Goal: Information Seeking & Learning: Learn about a topic

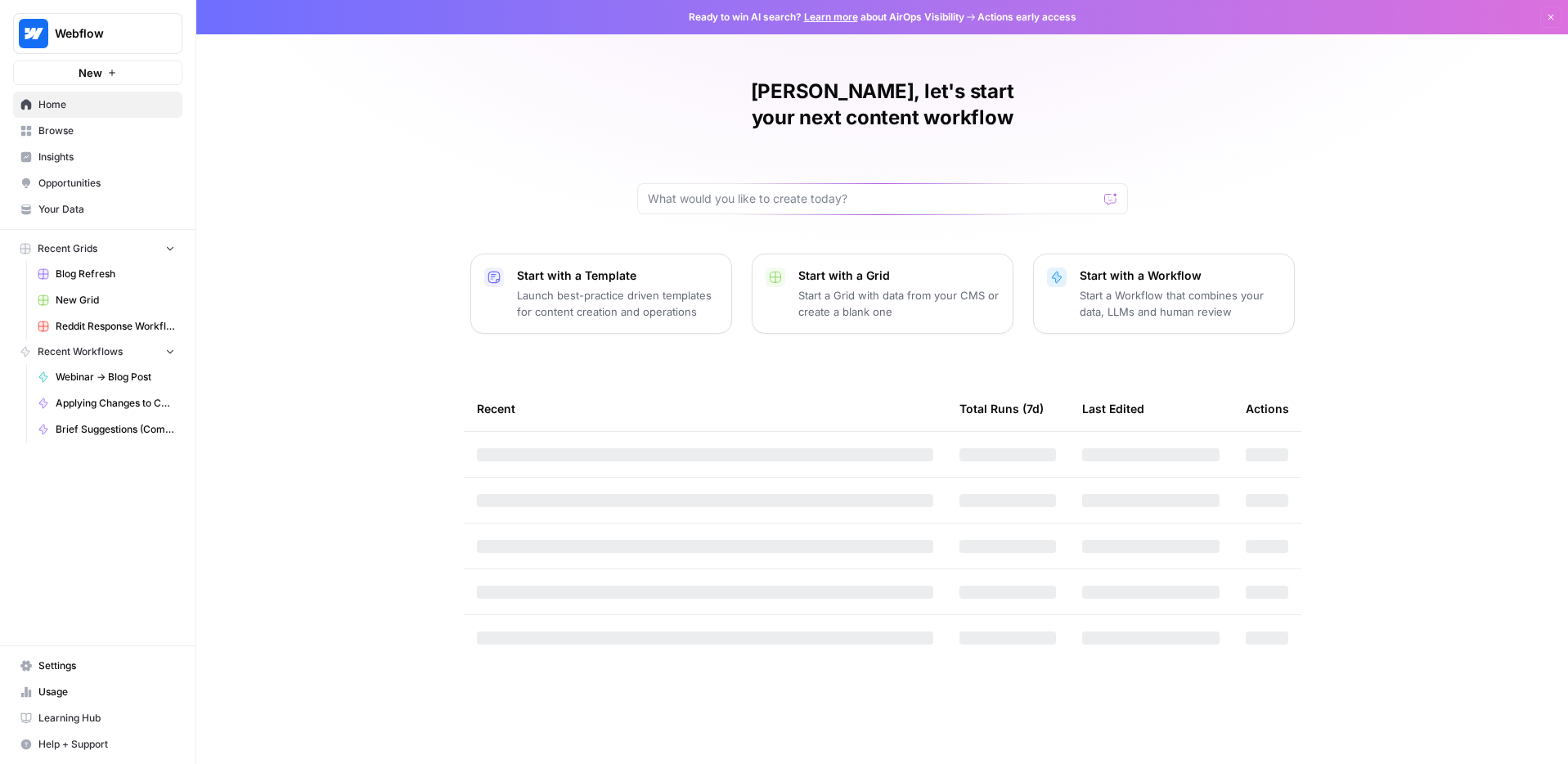
click at [64, 159] on span "Insights" at bounding box center [106, 157] width 137 height 15
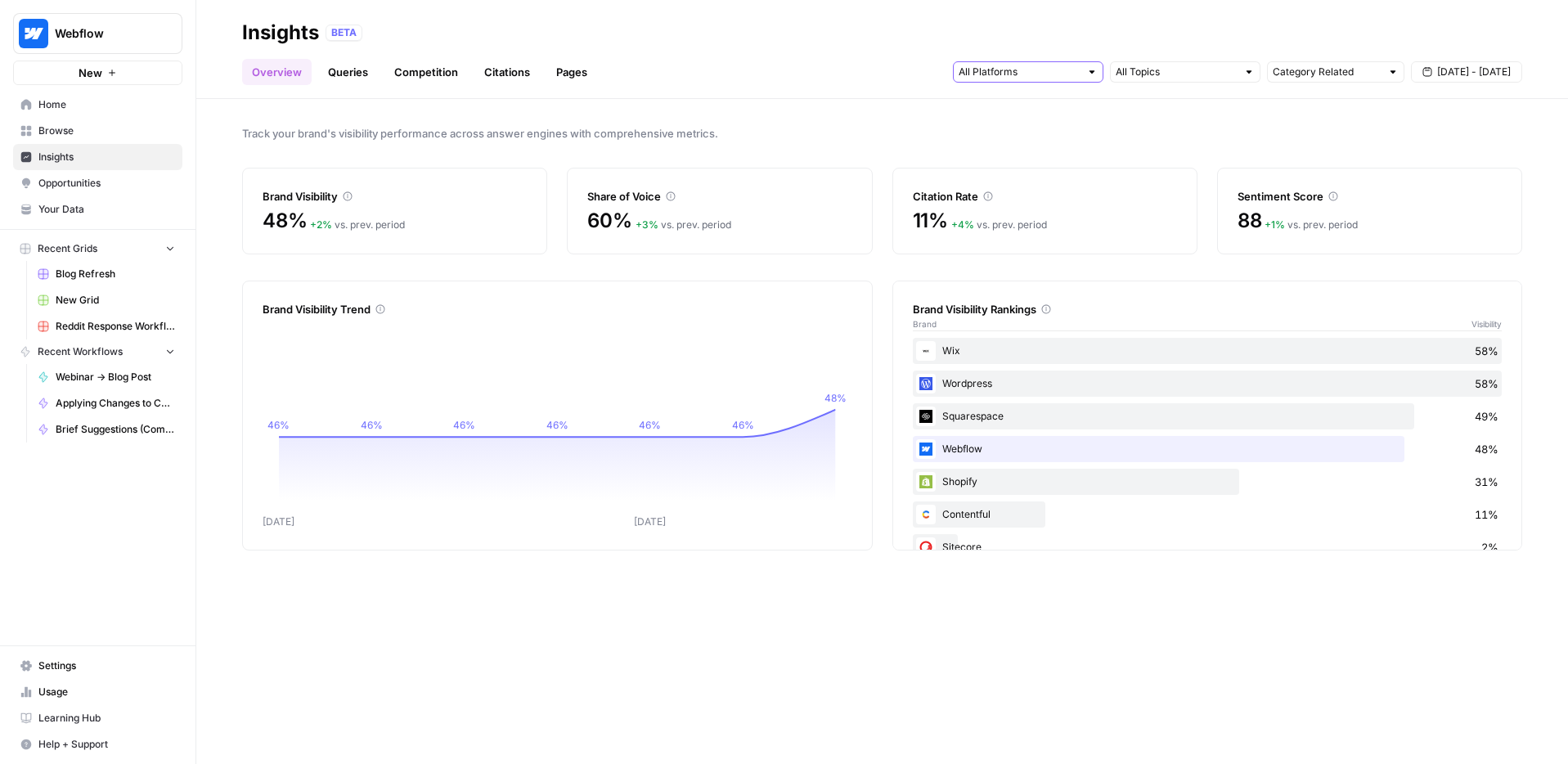
click at [1024, 72] on input "text" at bounding box center [1019, 72] width 121 height 17
click at [856, 135] on span "Track your brand's visibility performance across answer engines with comprehens…" at bounding box center [882, 133] width 1280 height 17
click at [338, 72] on link "Queries" at bounding box center [348, 72] width 60 height 27
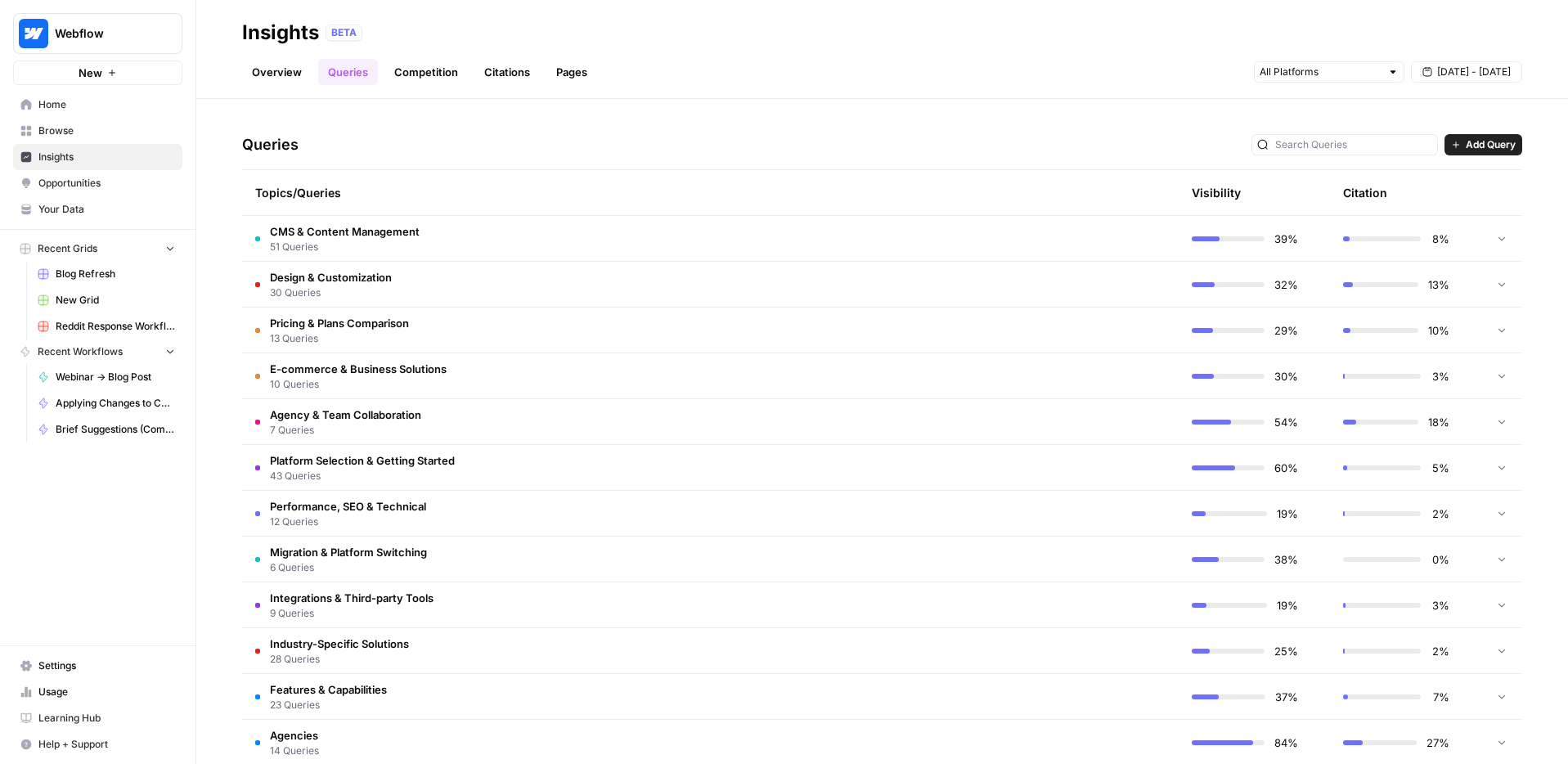
scroll to position [315, 0]
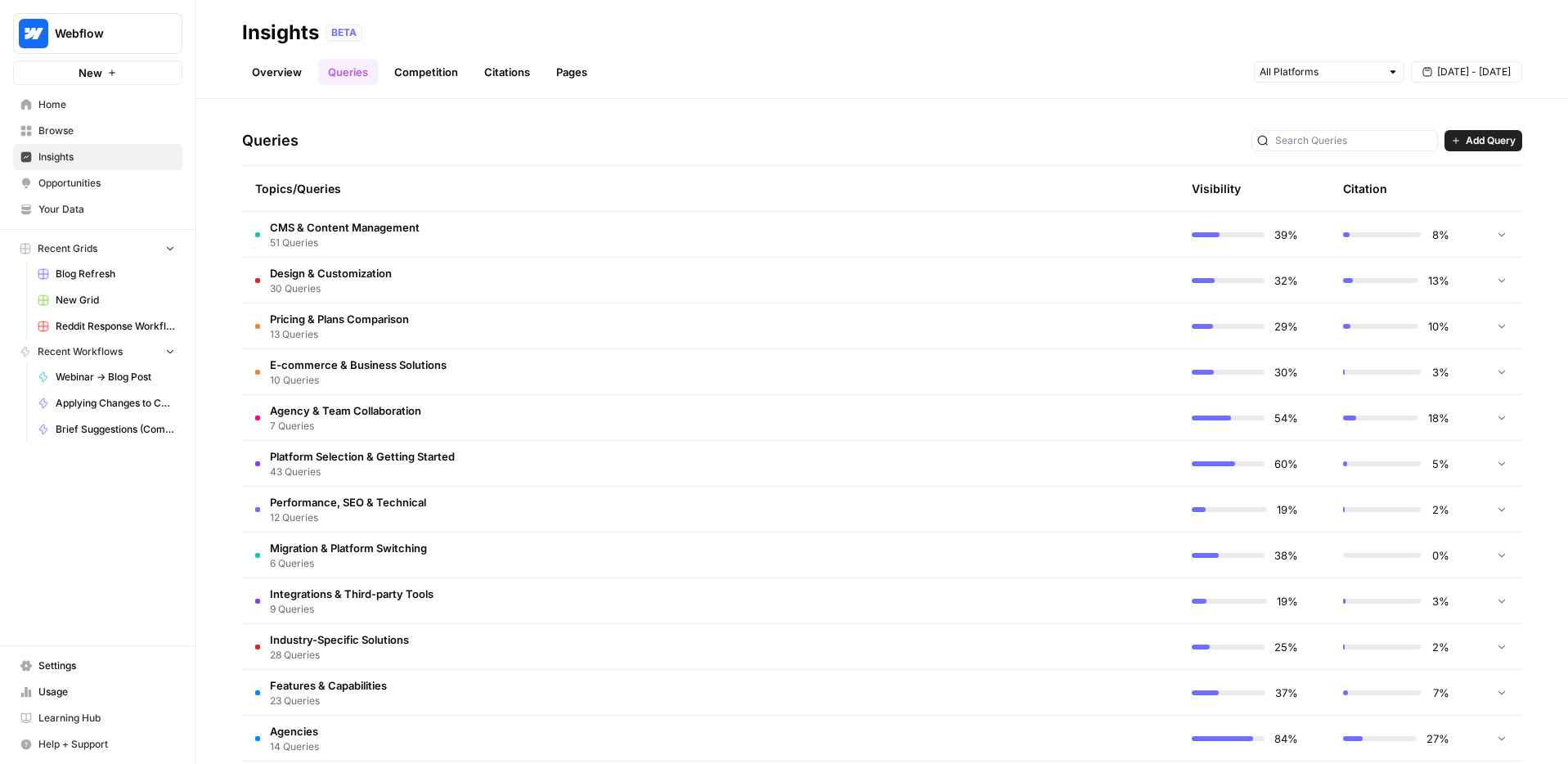
click at [367, 227] on span "CMS & Content Management" at bounding box center [344, 227] width 150 height 17
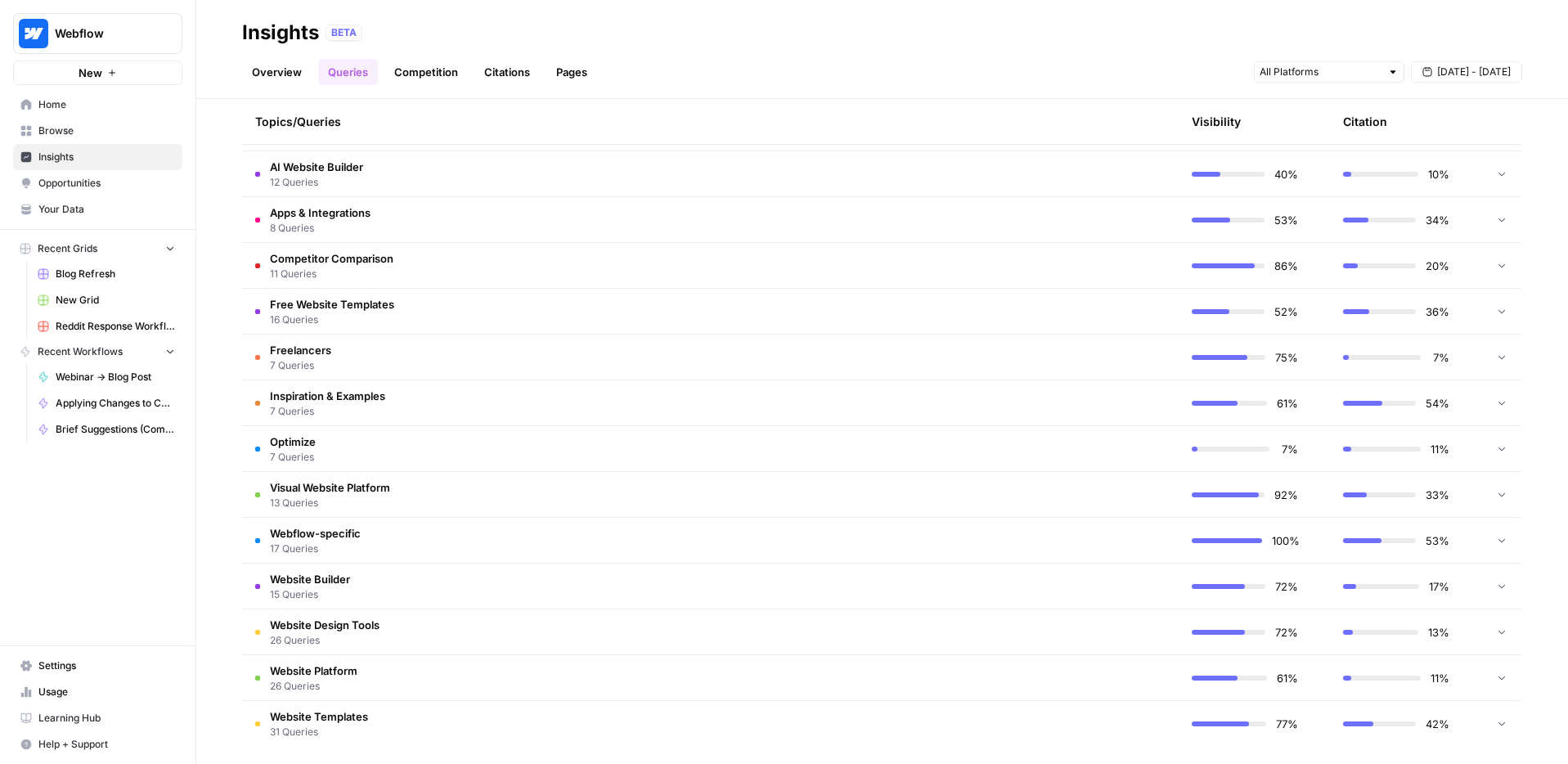
scroll to position [3270, 0]
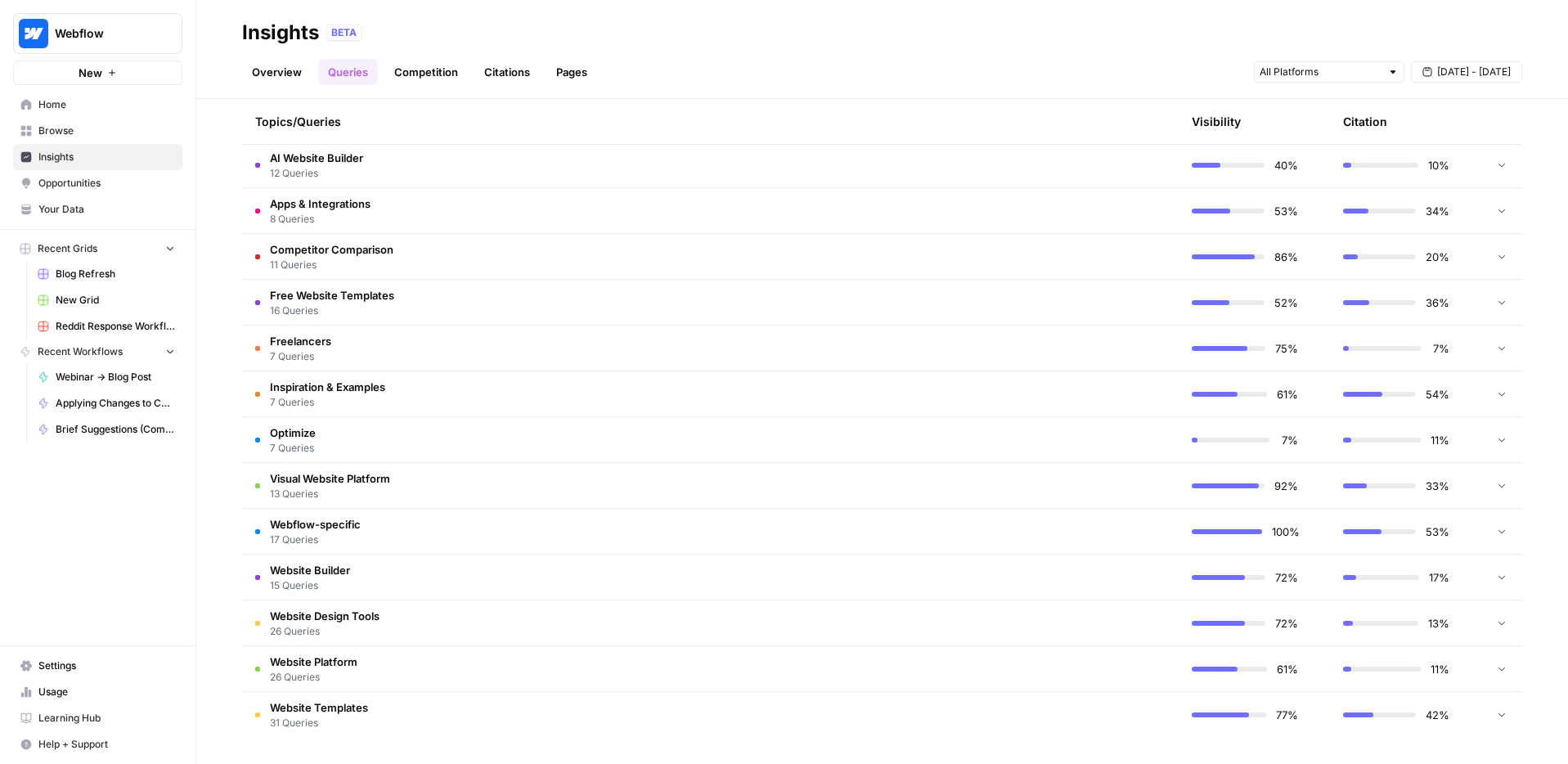
click at [862, 537] on td "Webflow-specific 17 Queries" at bounding box center [633, 531] width 782 height 45
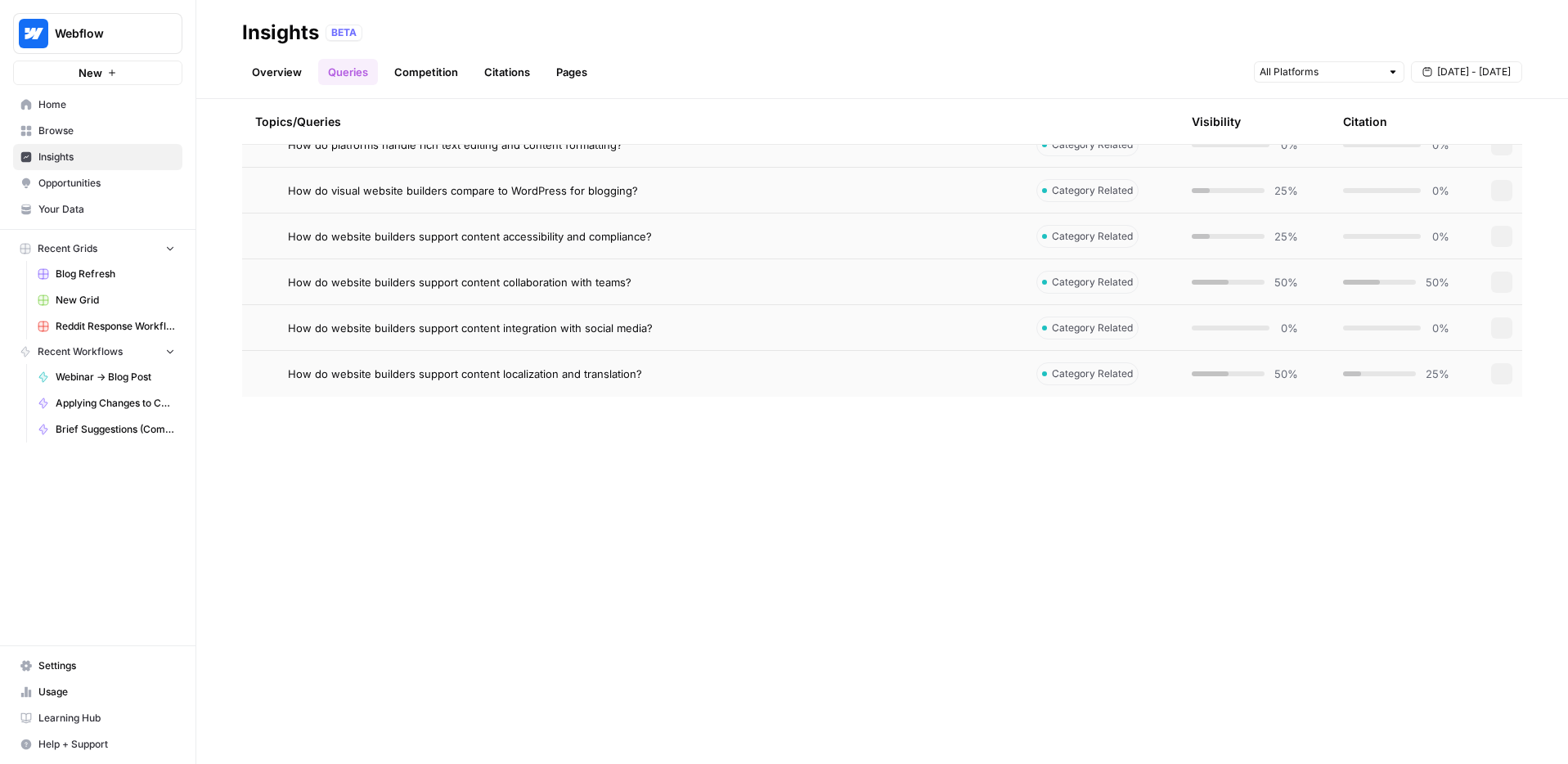
scroll to position [0, 0]
